Goal: Transaction & Acquisition: Purchase product/service

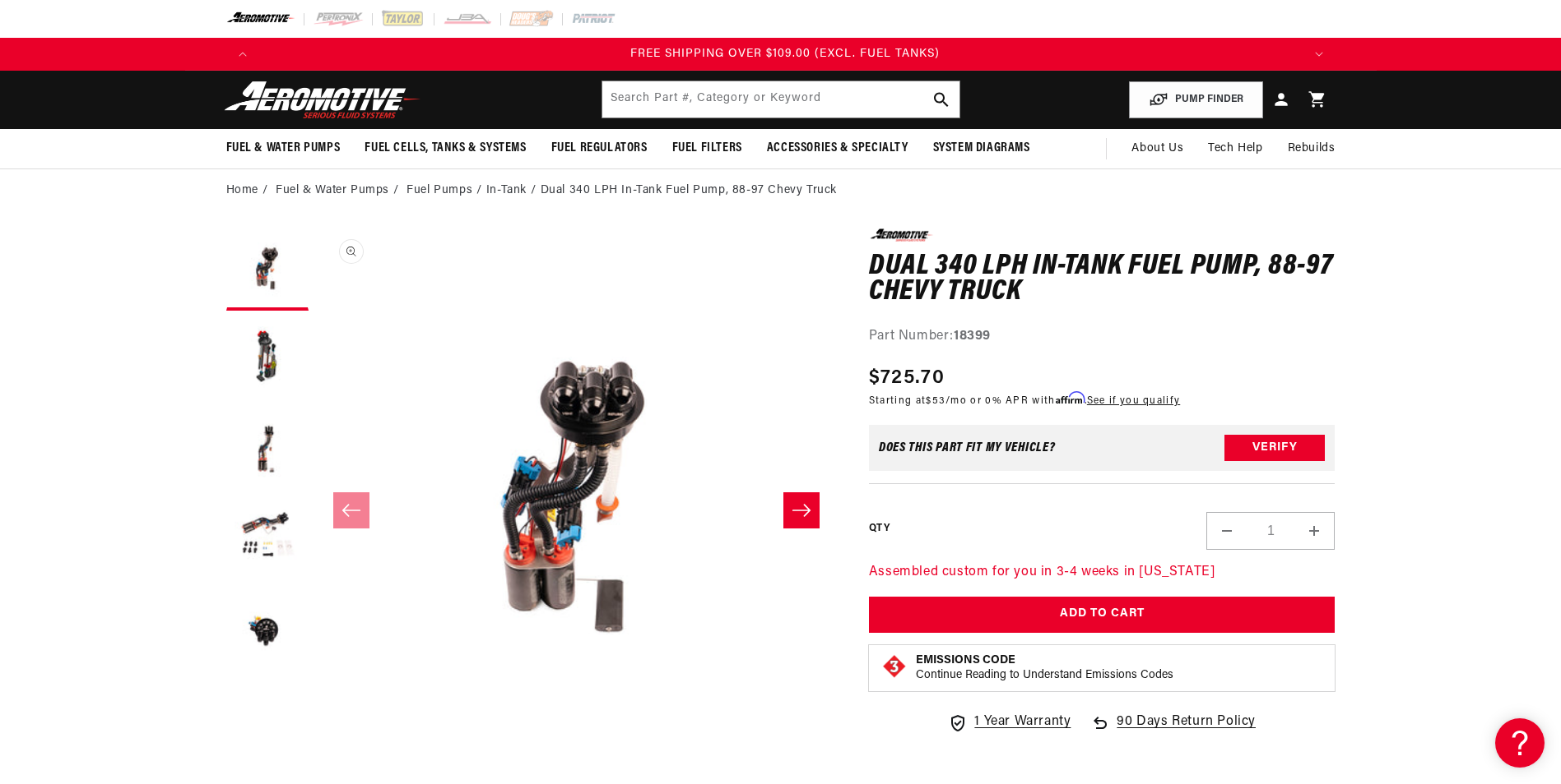
scroll to position [0, 3130]
click at [348, 103] on img at bounding box center [322, 100] width 206 height 39
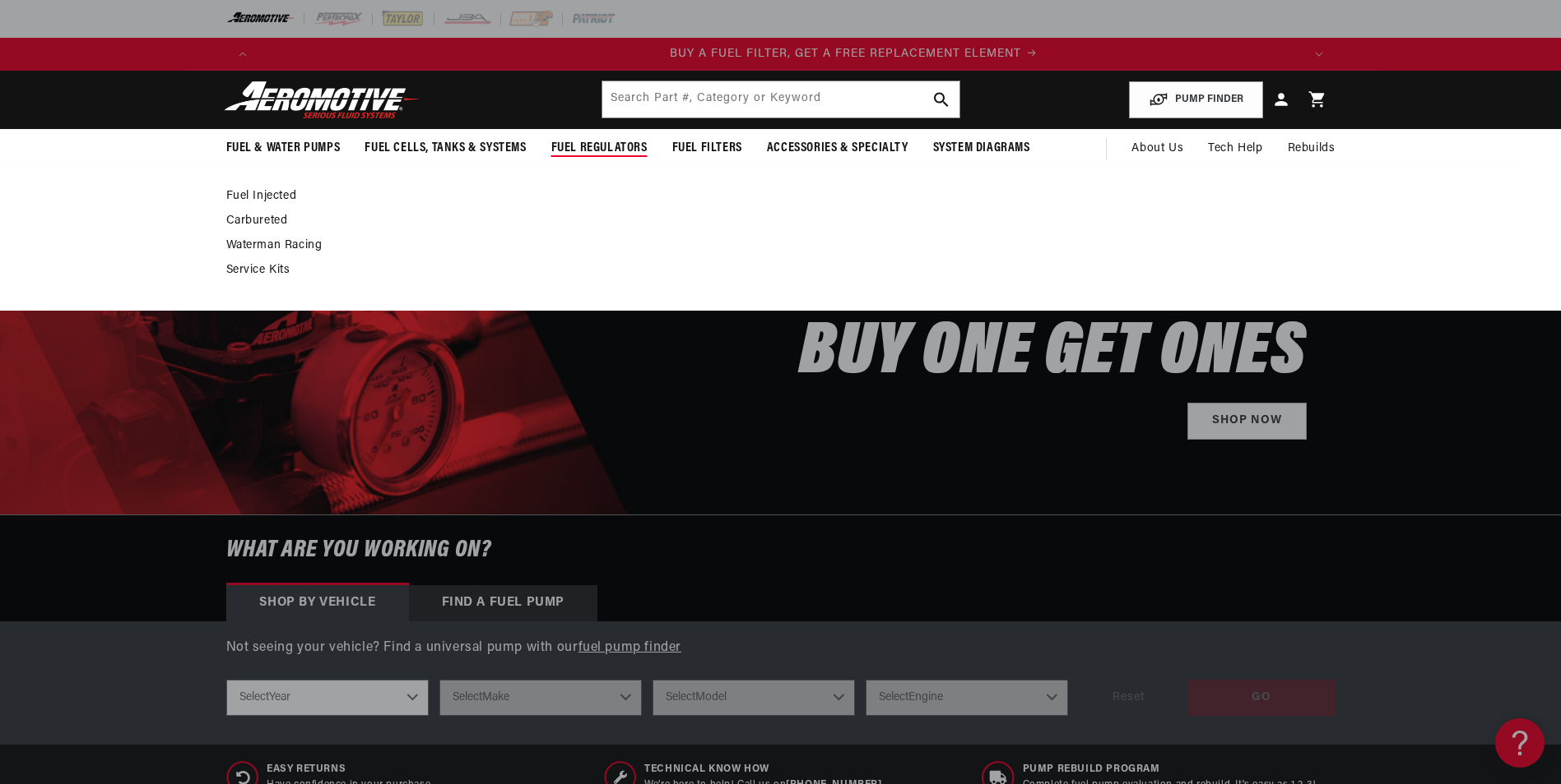
scroll to position [0, 1043]
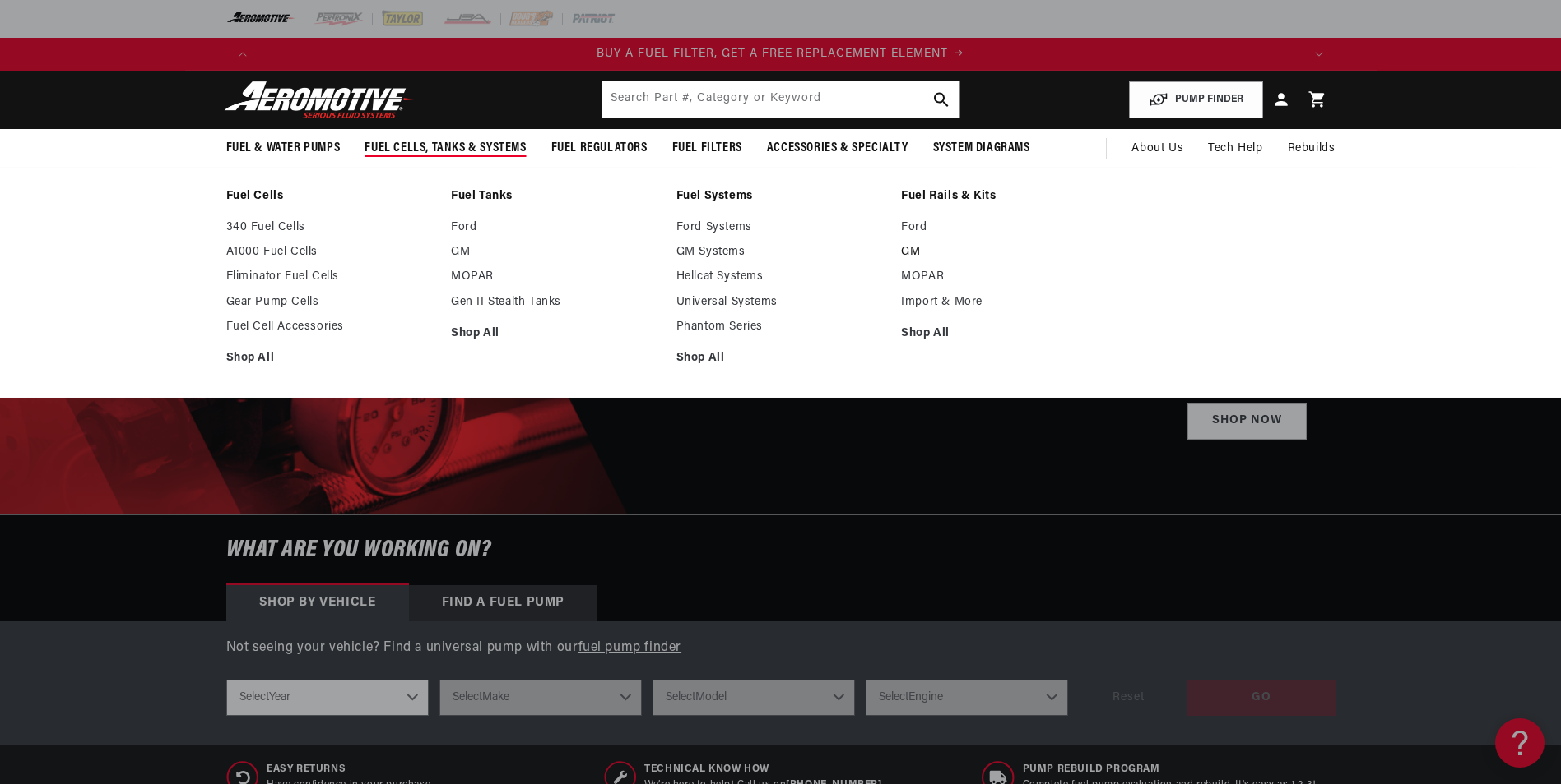
click at [914, 249] on link "GM" at bounding box center [1005, 252] width 209 height 15
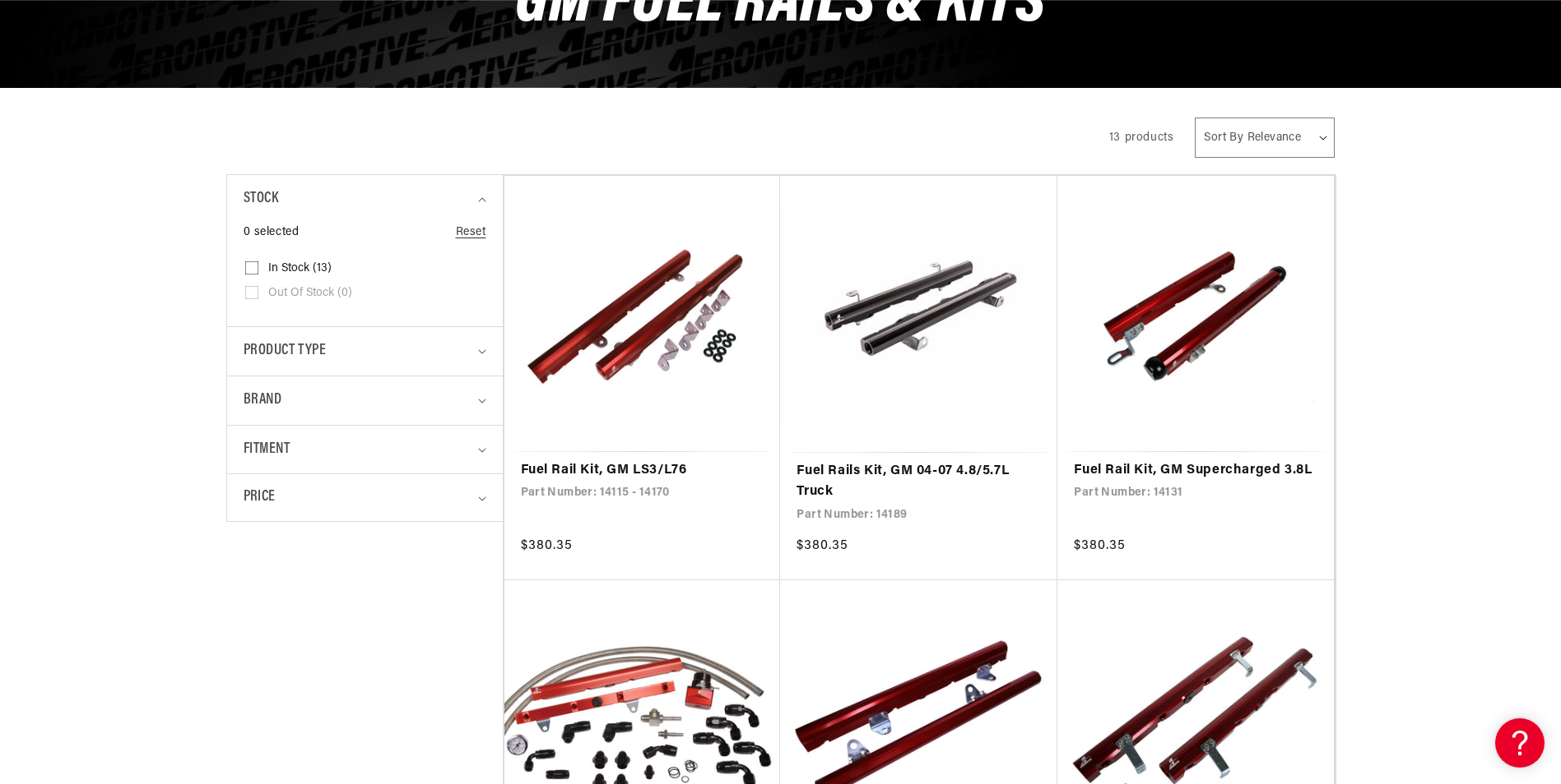
scroll to position [0, 1043]
click at [480, 347] on summary "Product type" at bounding box center [364, 351] width 243 height 49
click at [481, 400] on icon "Brand (0 selected)" at bounding box center [482, 401] width 8 height 5
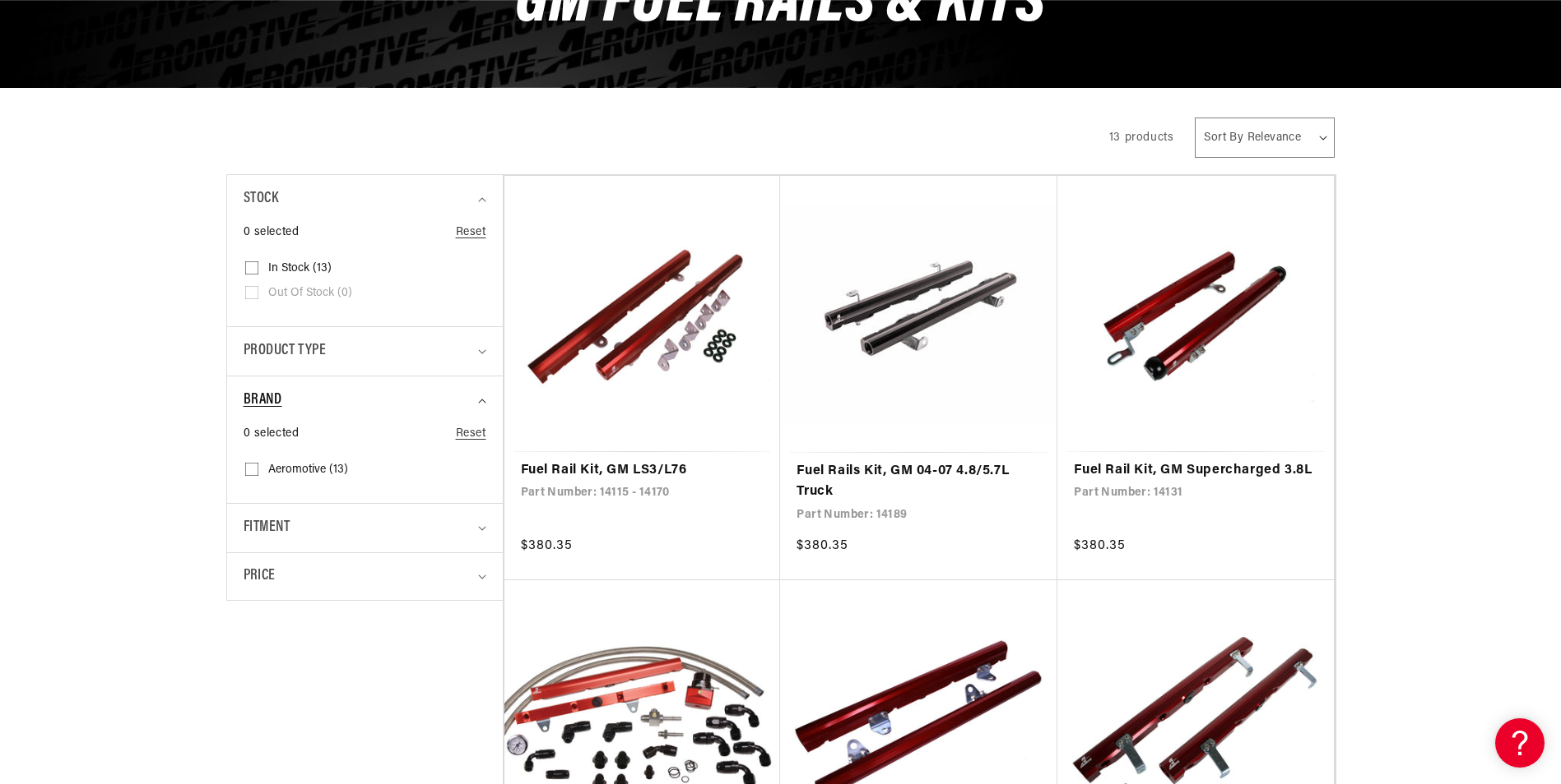
click at [481, 400] on icon "Brand (0 selected)" at bounding box center [481, 402] width 7 height 4
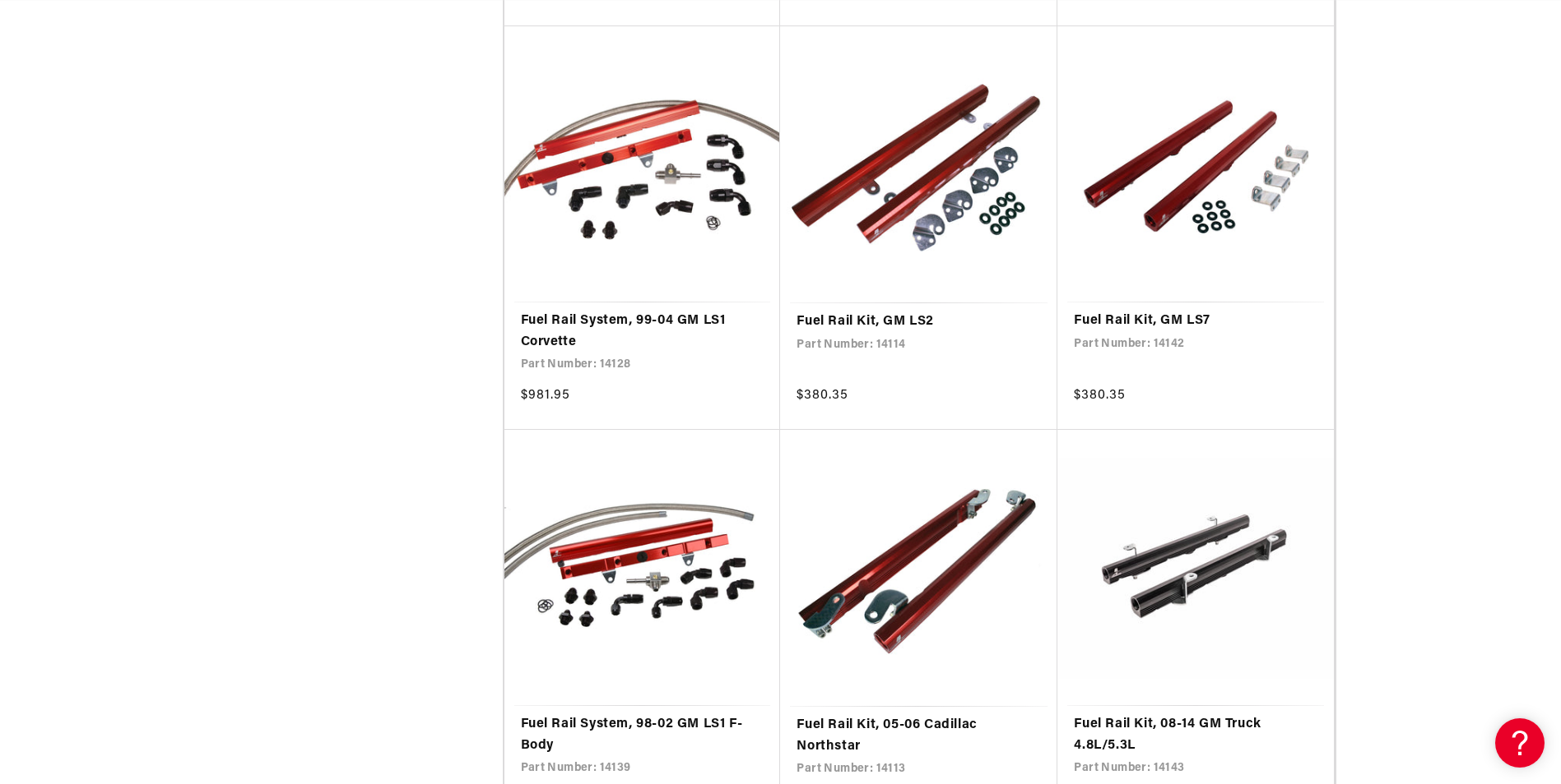
scroll to position [0, 0]
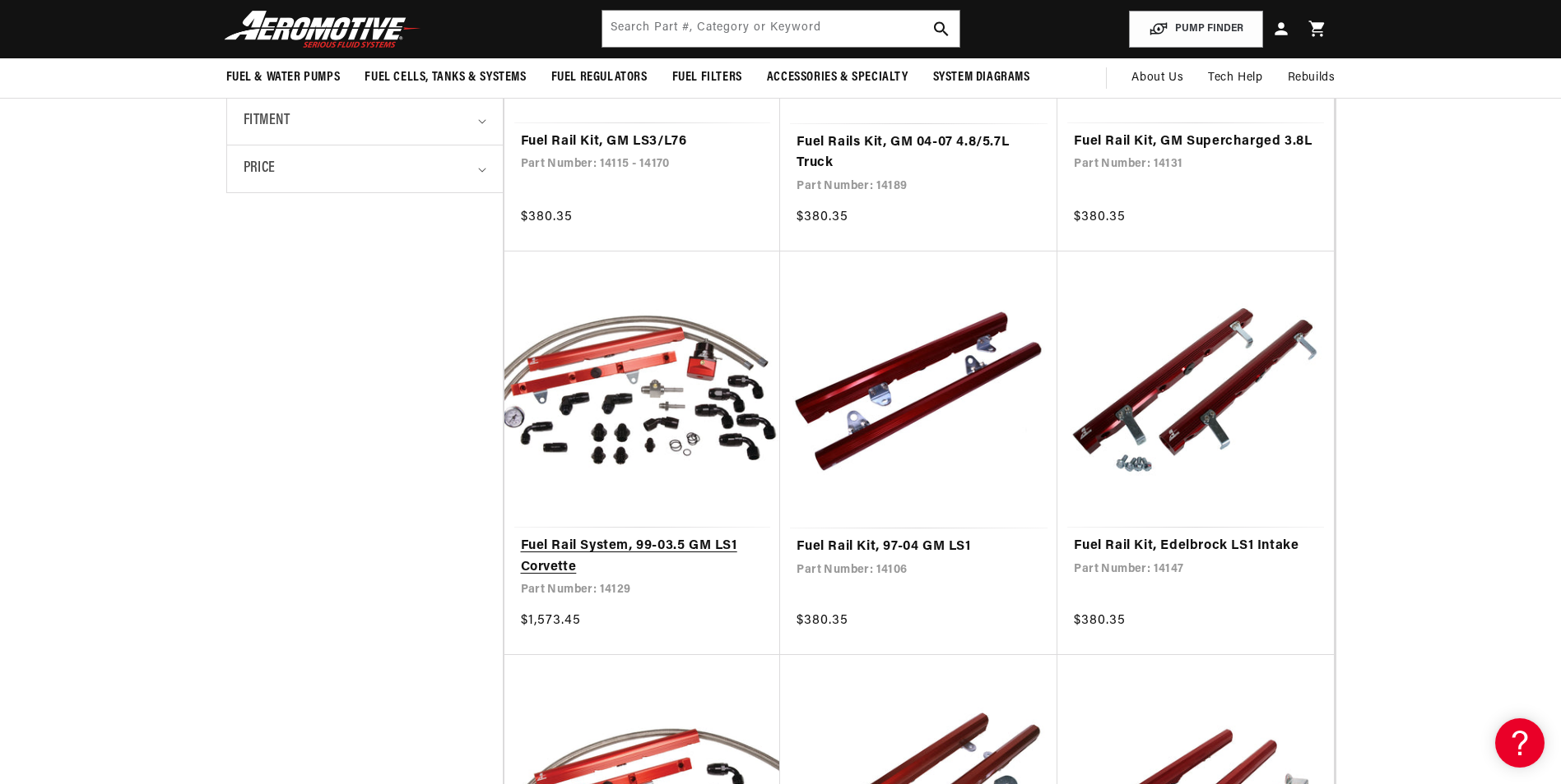
click at [574, 536] on link "Fuel Rail System, 99-03.5 GM LS1 Corvette" at bounding box center [643, 557] width 244 height 42
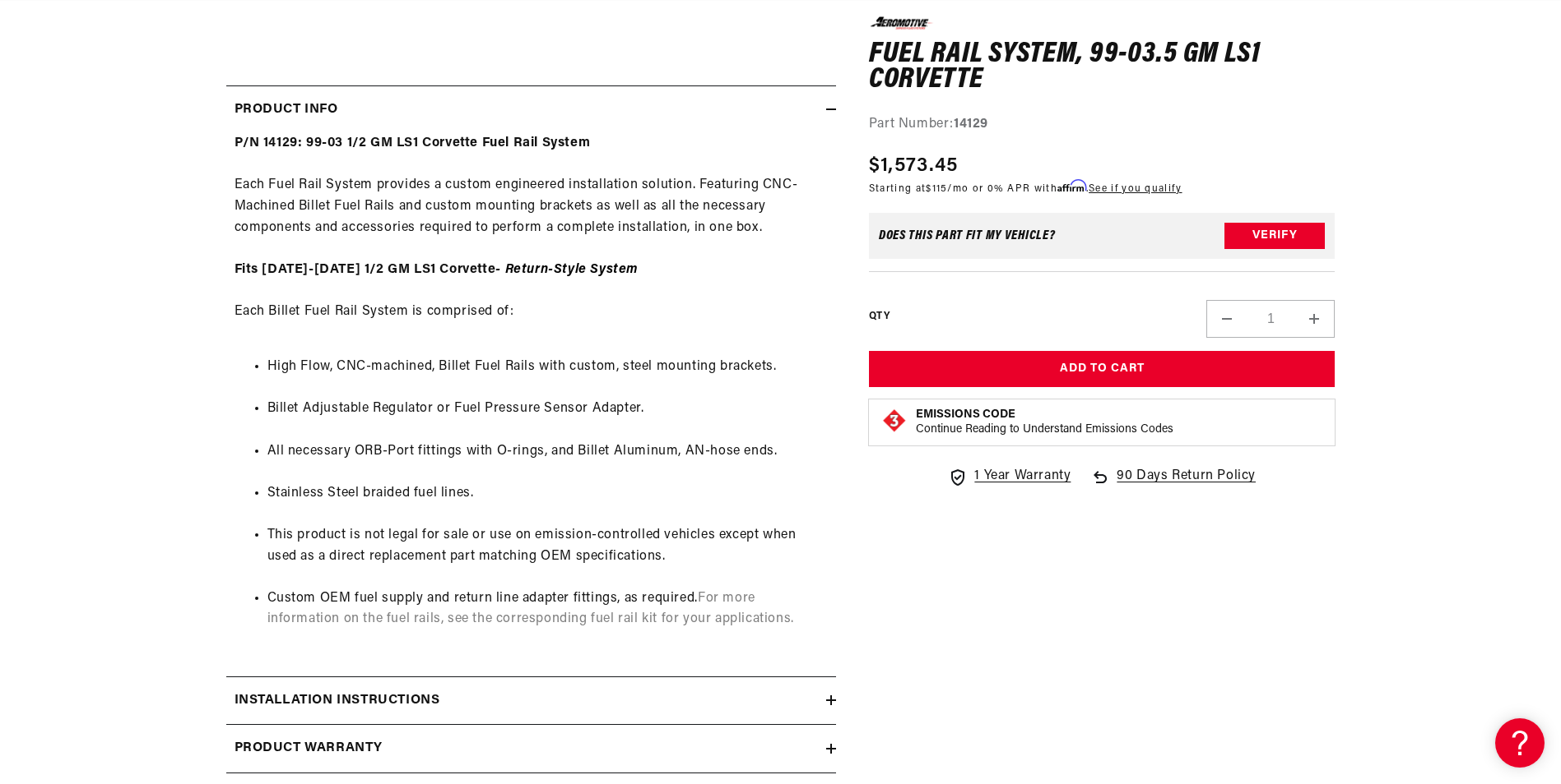
scroll to position [0, 1332]
